Goal: Task Accomplishment & Management: Use online tool/utility

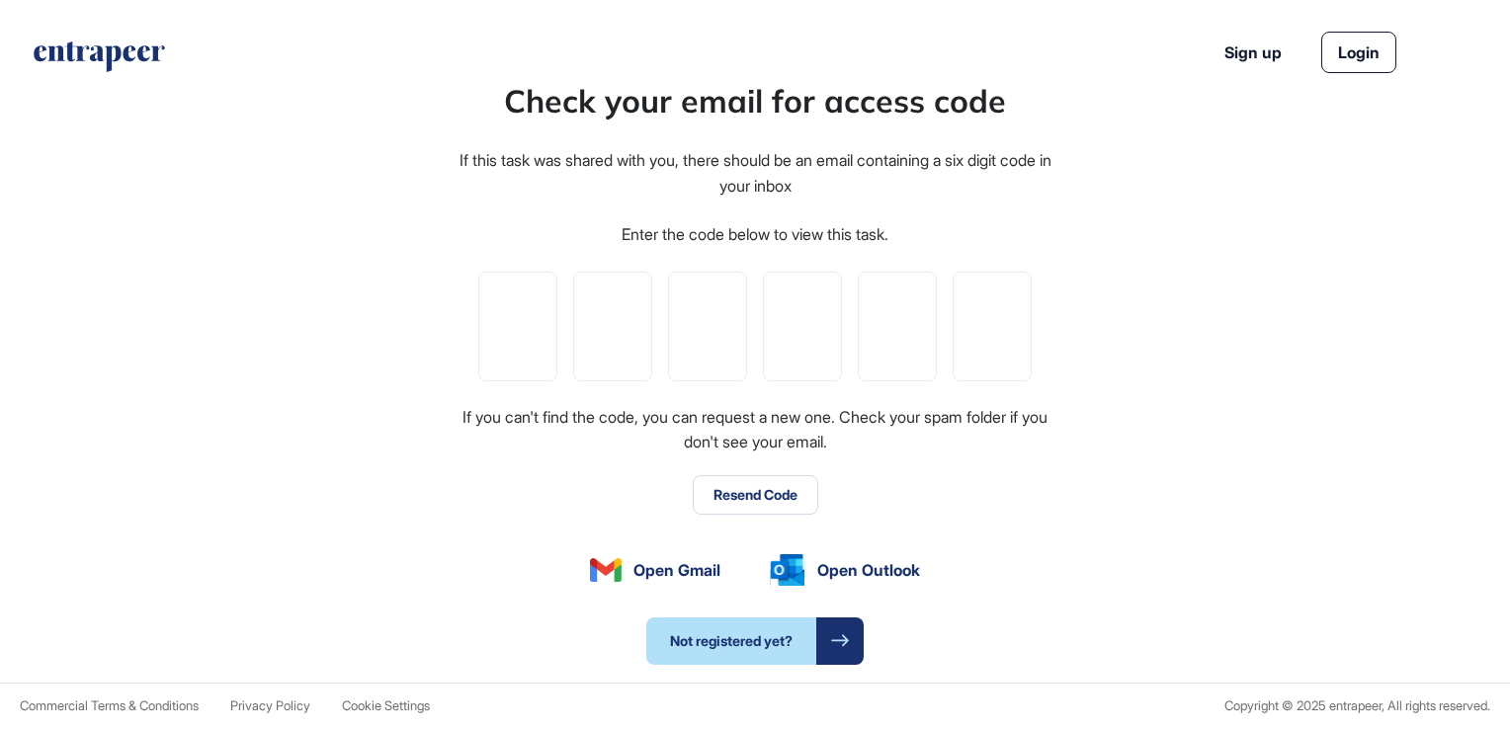
type input "*"
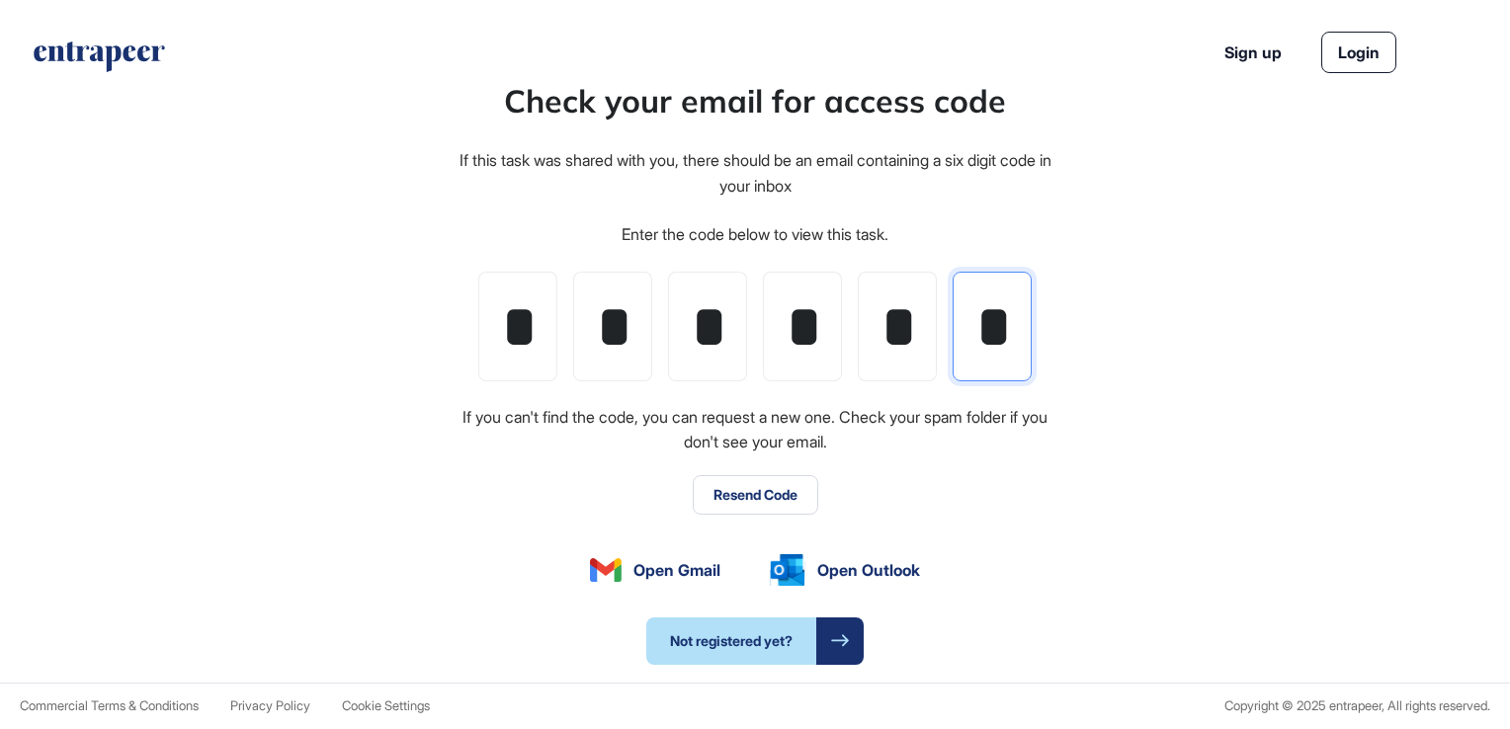
type input "*"
click at [1450, 538] on div "Check your email for access code If this task was shared with you, there should…" at bounding box center [755, 370] width 1510 height 623
click at [772, 508] on button "Resend Code" at bounding box center [755, 495] width 125 height 40
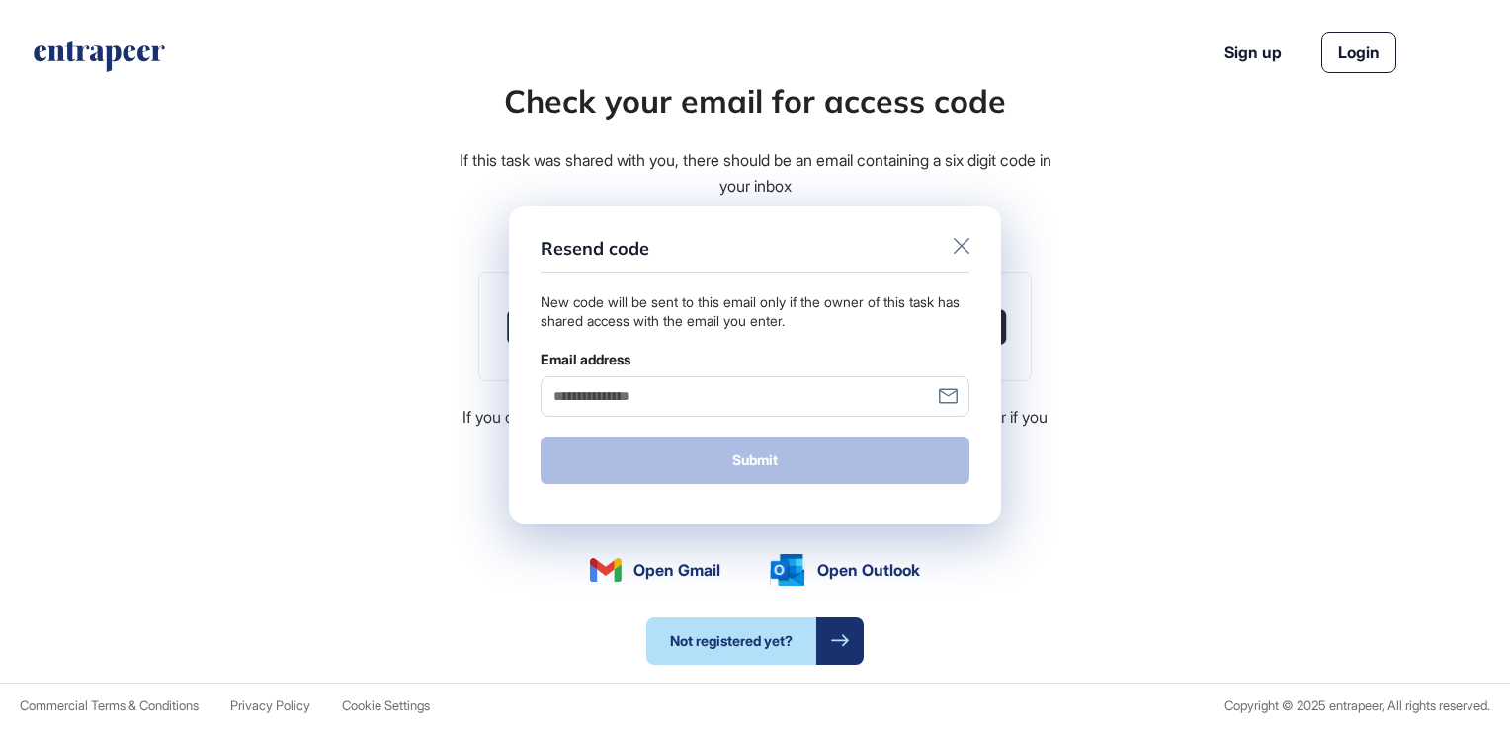
click at [745, 401] on input "Email address" at bounding box center [754, 396] width 429 height 41
type input "**********"
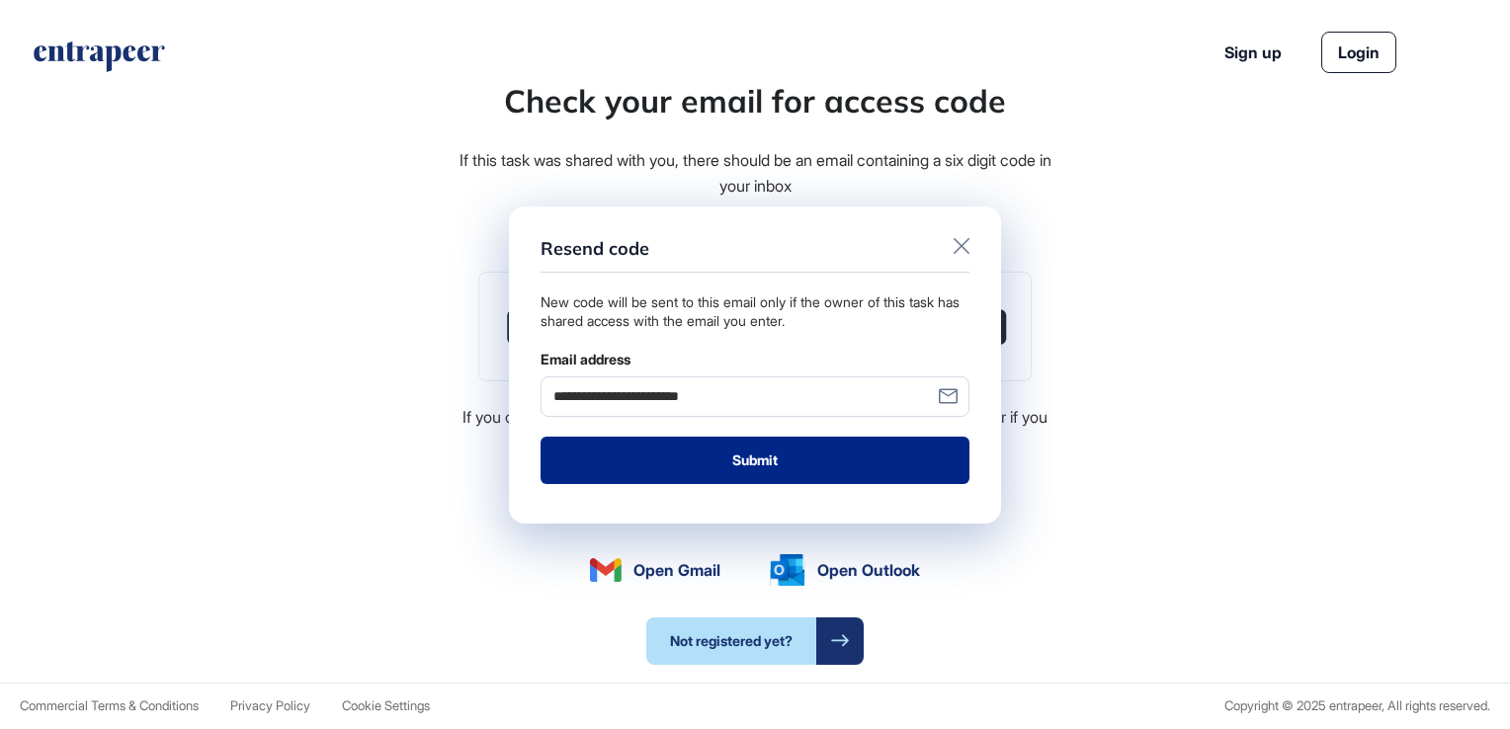
click at [755, 464] on button "Submit" at bounding box center [754, 460] width 429 height 47
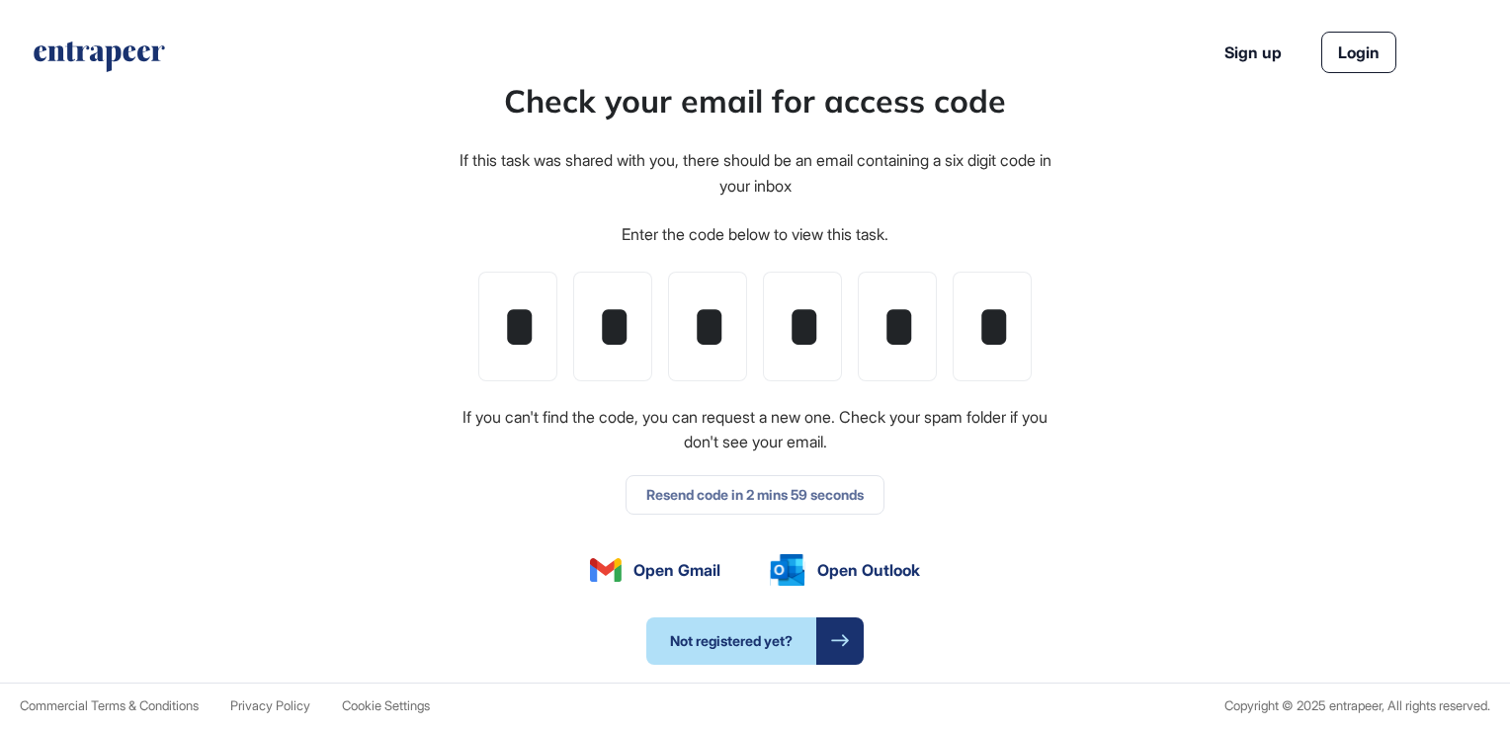
click at [55, 529] on div "Check your email for access code If this task was shared with you, there should…" at bounding box center [755, 370] width 1510 height 623
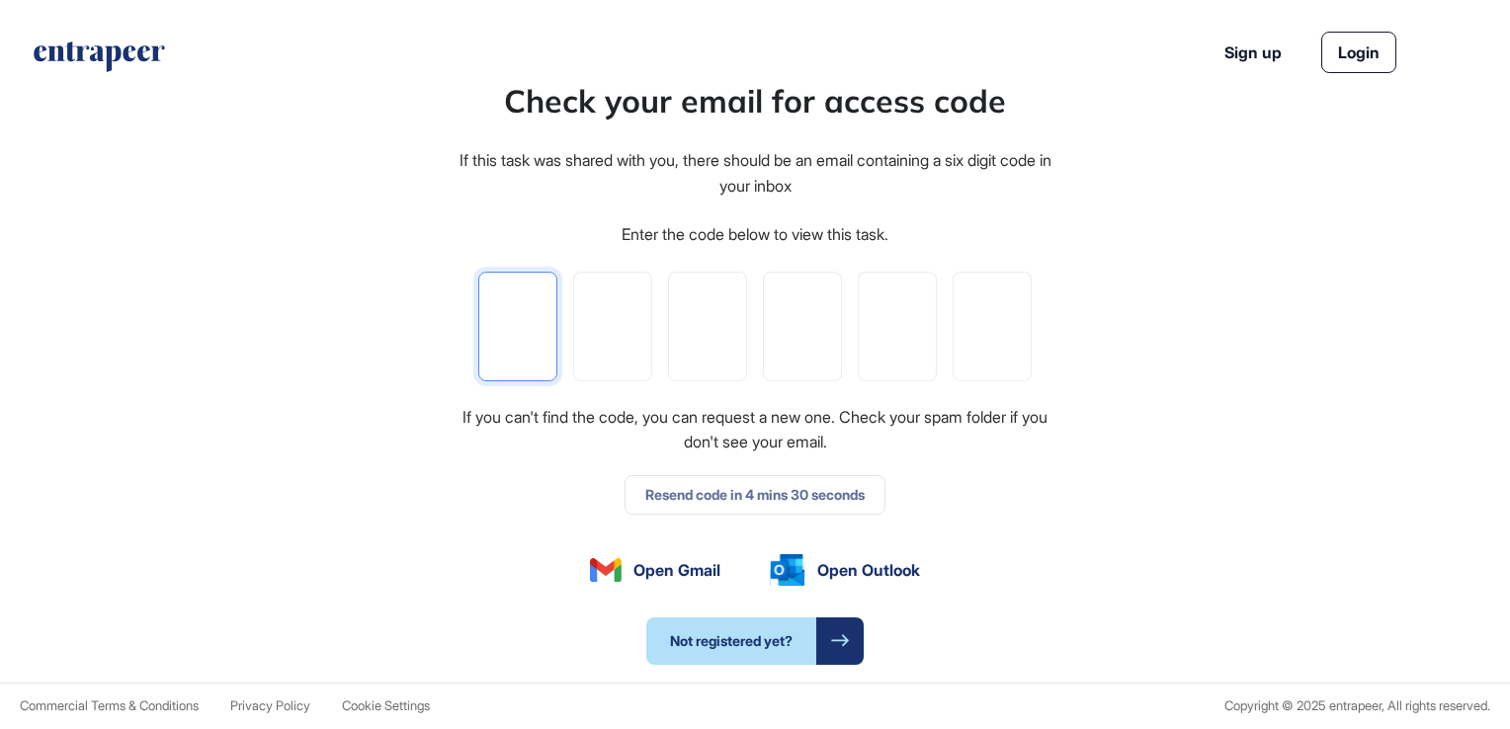
type input "*"
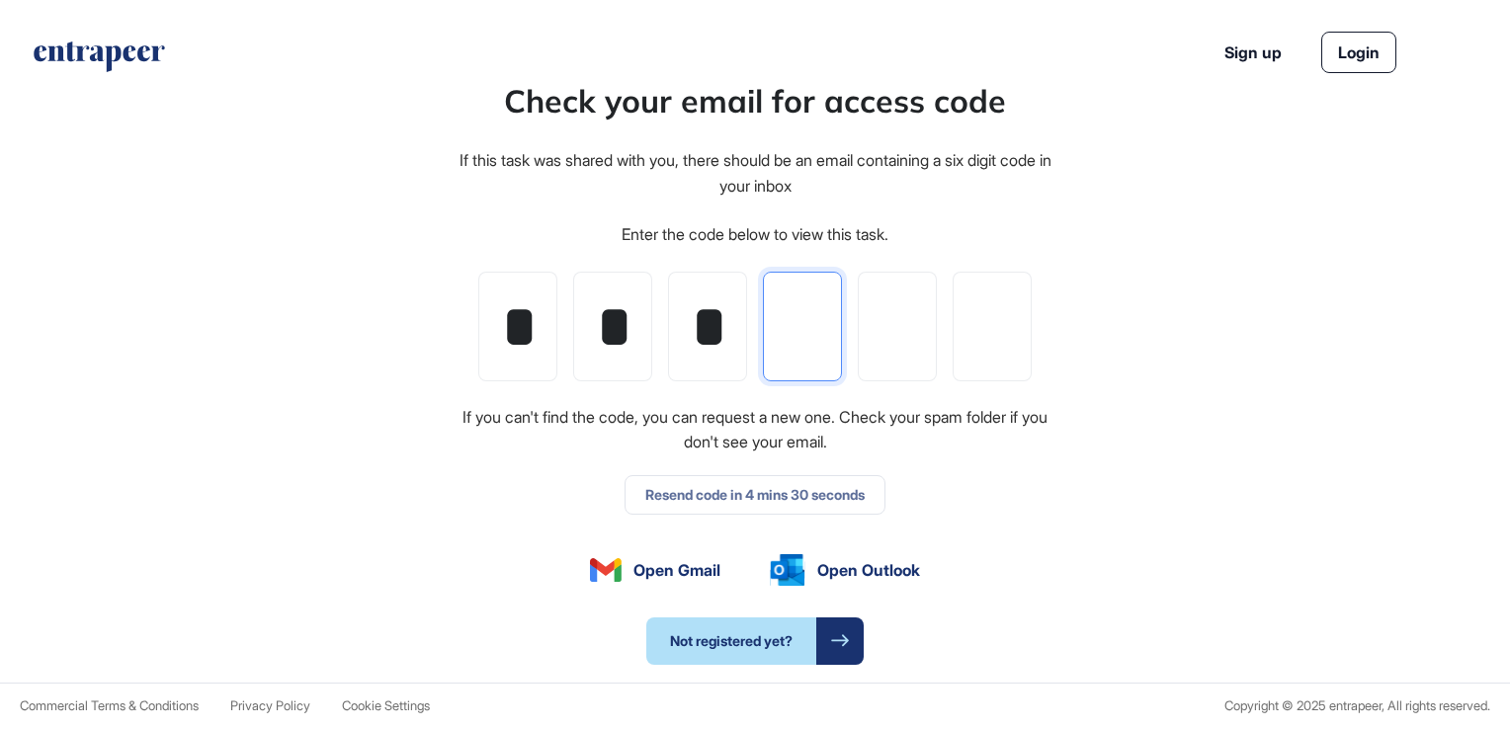
type input "*"
